Goal: Navigation & Orientation: Find specific page/section

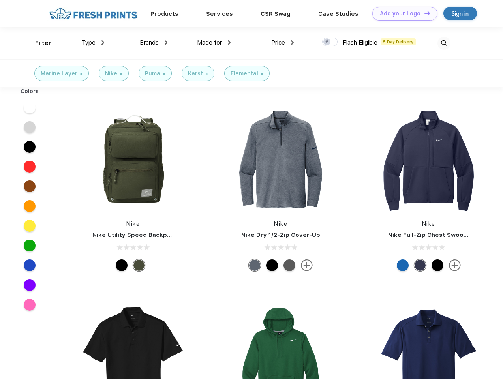
click at [402, 13] on link "Add your Logo Design Tool" at bounding box center [404, 14] width 65 height 14
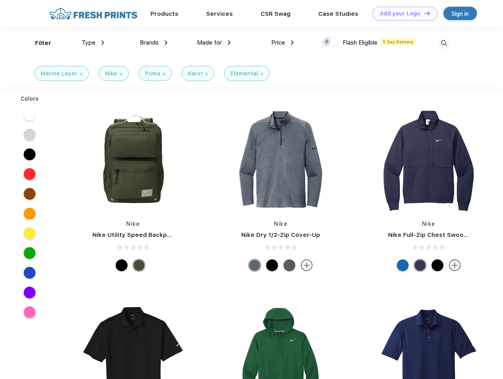
click at [0, 0] on div "Design Tool" at bounding box center [0, 0] width 0 height 0
click at [423, 13] on link "Add your Logo Design Tool" at bounding box center [404, 14] width 65 height 14
click at [38, 43] on div "Filter" at bounding box center [43, 43] width 16 height 9
click at [93, 43] on span "Type" at bounding box center [89, 42] width 14 height 7
click at [153, 43] on span "Brands" at bounding box center [149, 42] width 19 height 7
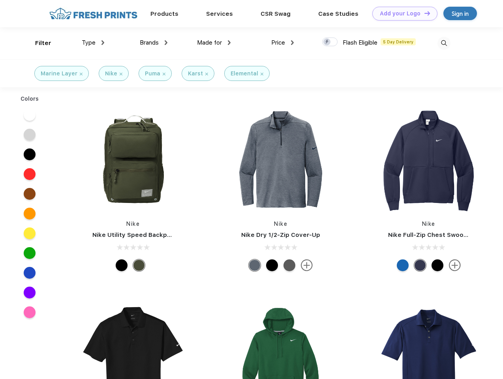
click at [214, 43] on span "Made for" at bounding box center [209, 42] width 25 height 7
click at [282, 43] on span "Price" at bounding box center [278, 42] width 14 height 7
click at [330, 42] on div at bounding box center [329, 41] width 15 height 9
click at [327, 42] on input "checkbox" at bounding box center [324, 39] width 5 height 5
click at [443, 43] on img at bounding box center [443, 43] width 13 height 13
